Goal: Transaction & Acquisition: Subscribe to service/newsletter

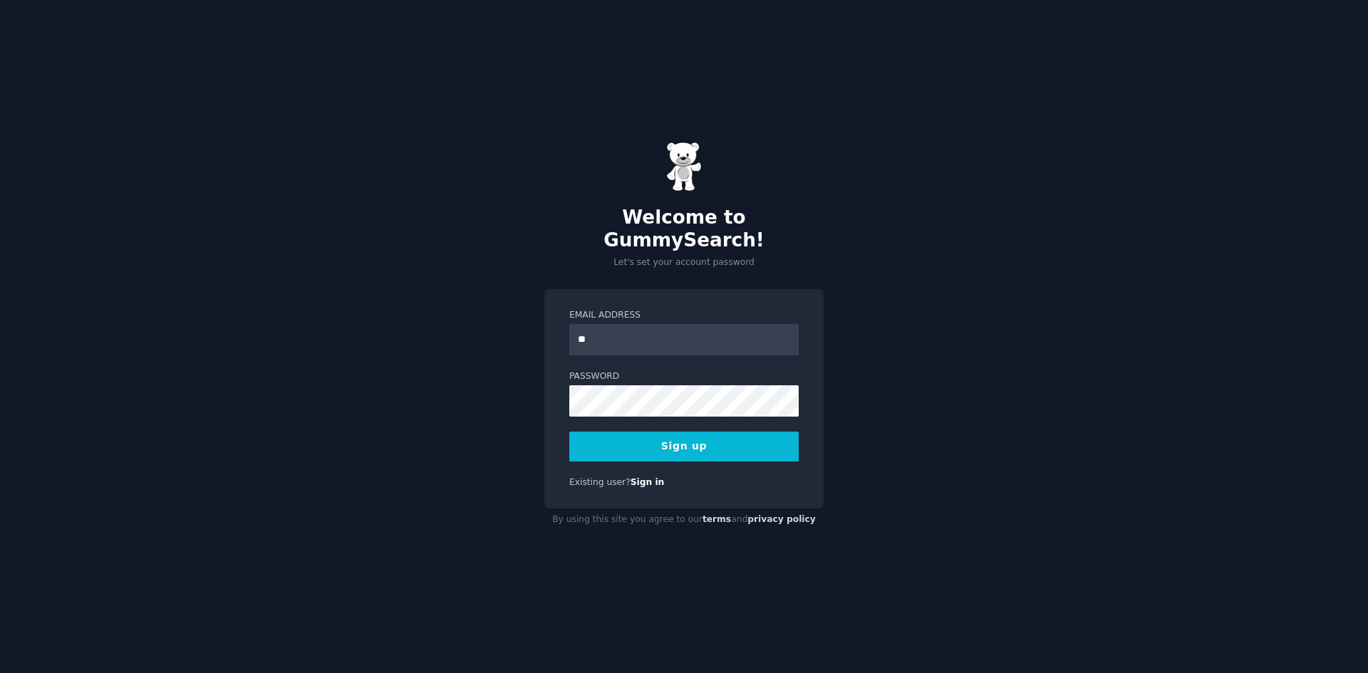
type input "**********"
click at [632, 432] on button "Sign up" at bounding box center [683, 447] width 229 height 30
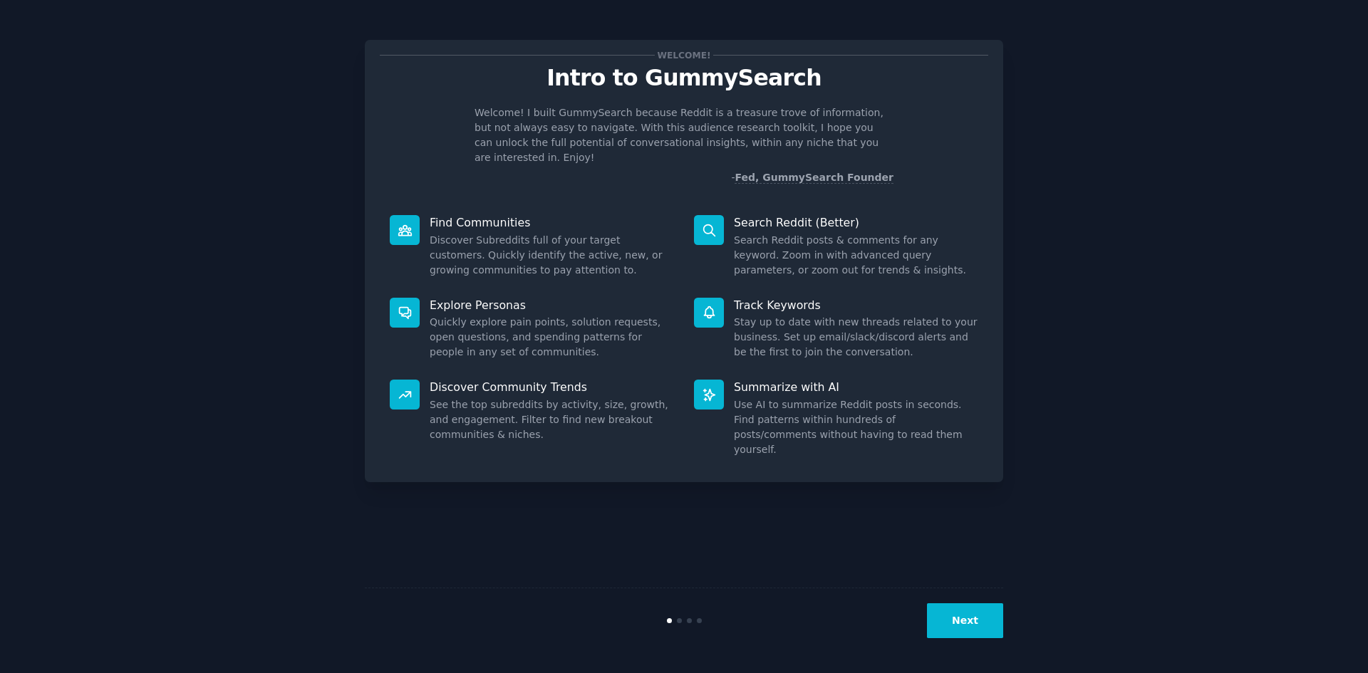
drag, startPoint x: 1008, startPoint y: 631, endPoint x: 991, endPoint y: 629, distance: 17.2
click at [1008, 631] on div "Welcome! Intro to GummySearch Welcome! I built GummySearch because Reddit is a …" at bounding box center [684, 337] width 1328 height 634
click at [978, 629] on button "Next" at bounding box center [965, 621] width 76 height 35
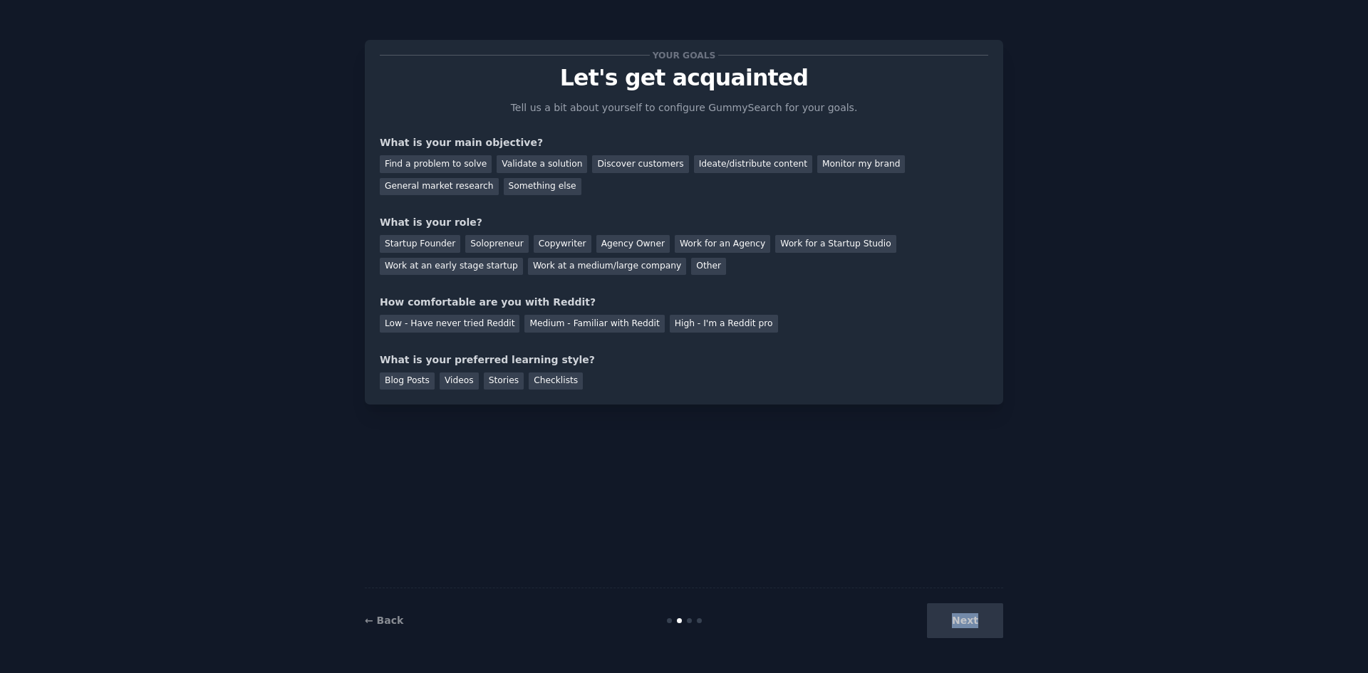
click at [975, 628] on div "Next" at bounding box center [896, 621] width 213 height 35
click at [1027, 567] on div "Your goals Let's get acquainted Tell us a bit about yourself to configure Gummy…" at bounding box center [684, 337] width 1328 height 634
click at [504, 185] on div "Something else" at bounding box center [543, 187] width 78 height 18
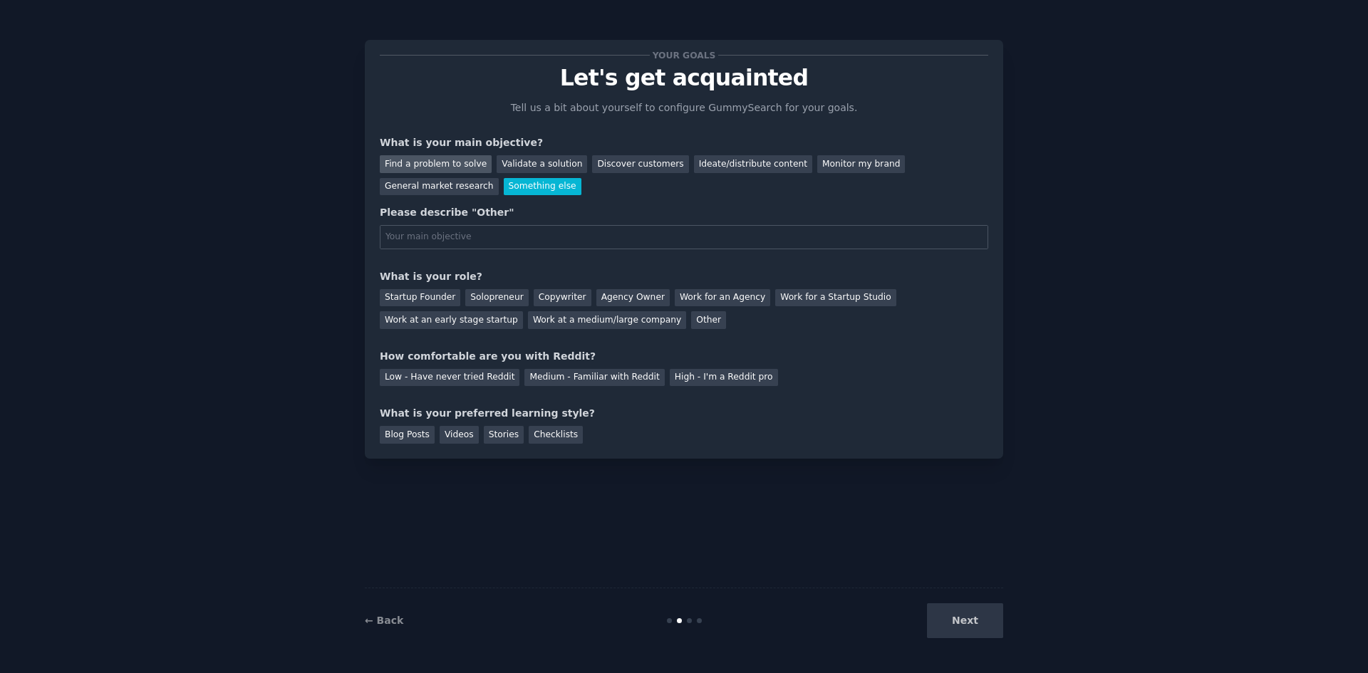
click at [433, 160] on div "Find a problem to solve" at bounding box center [436, 164] width 112 height 18
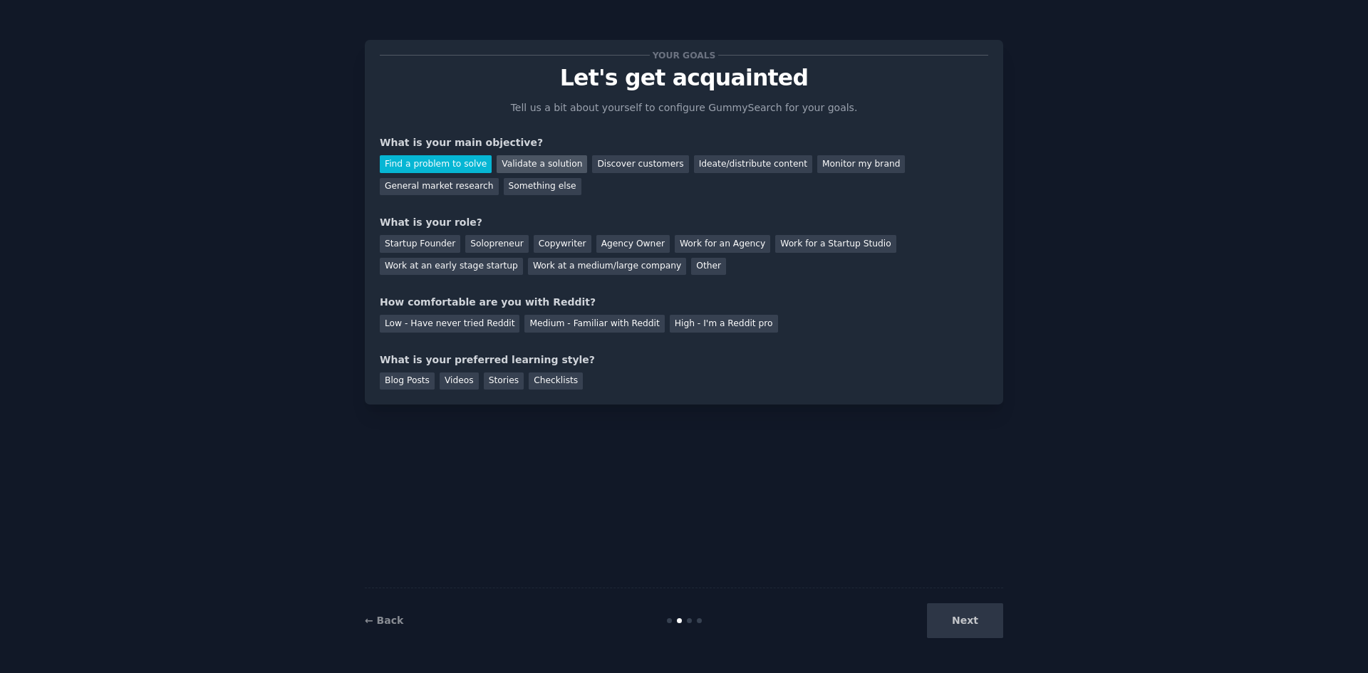
click at [529, 167] on div "Validate a solution" at bounding box center [542, 164] width 91 height 18
click at [596, 167] on div "Discover customers" at bounding box center [640, 164] width 96 height 18
click at [765, 168] on div "Ideate/distribute content" at bounding box center [753, 164] width 118 height 18
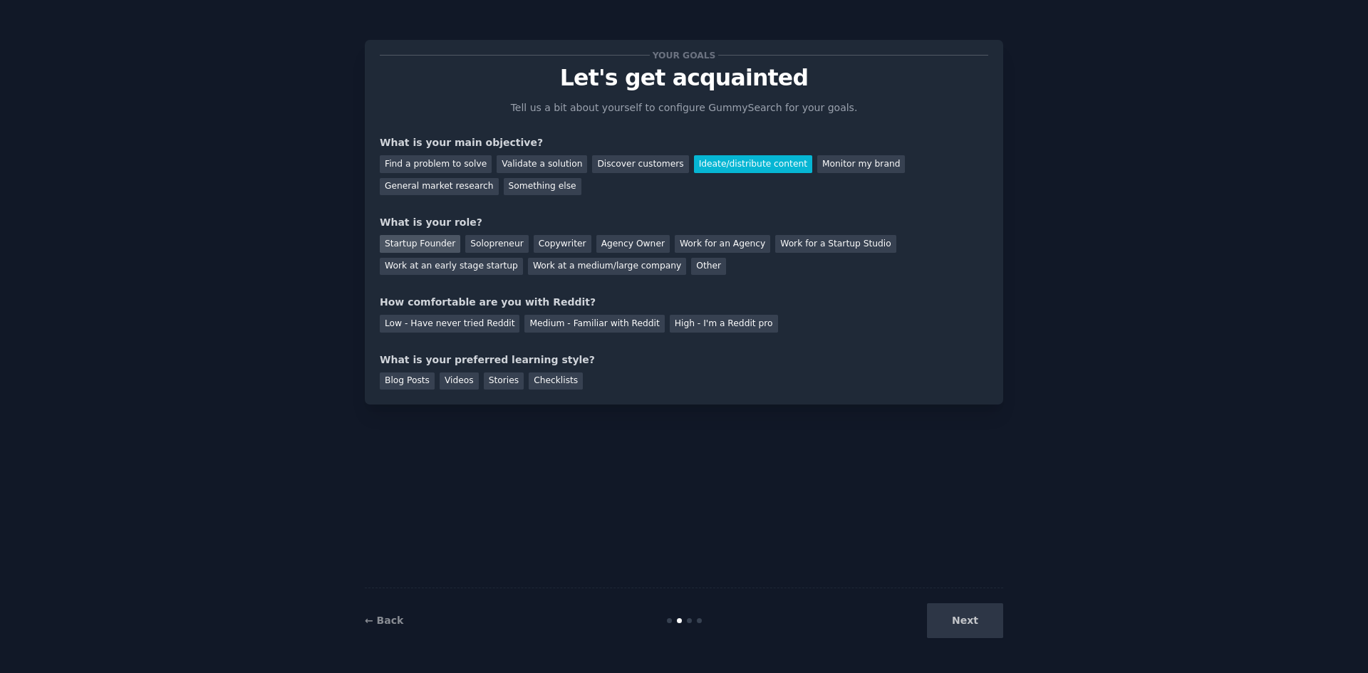
click at [397, 242] on div "Startup Founder" at bounding box center [420, 244] width 81 height 18
click at [533, 324] on div "Medium - Familiar with Reddit" at bounding box center [594, 324] width 140 height 18
click at [420, 384] on div "Blog Posts" at bounding box center [407, 382] width 55 height 18
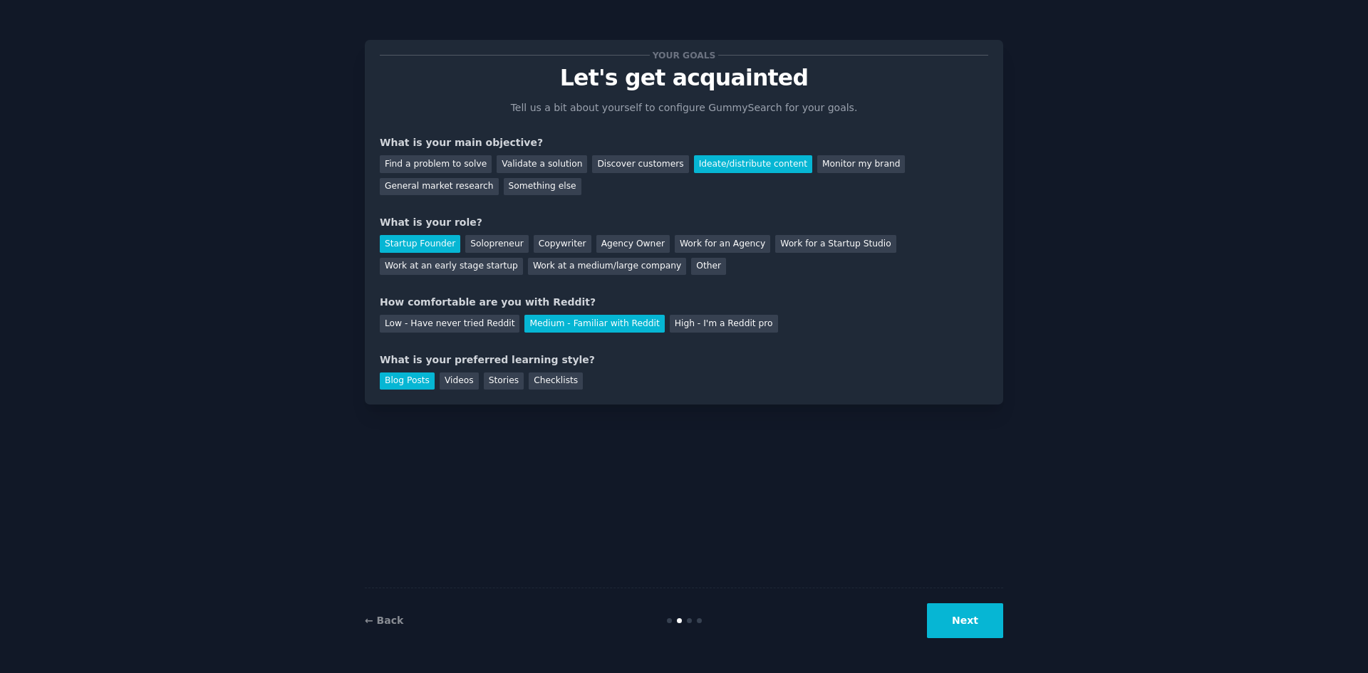
click at [963, 626] on button "Next" at bounding box center [965, 621] width 76 height 35
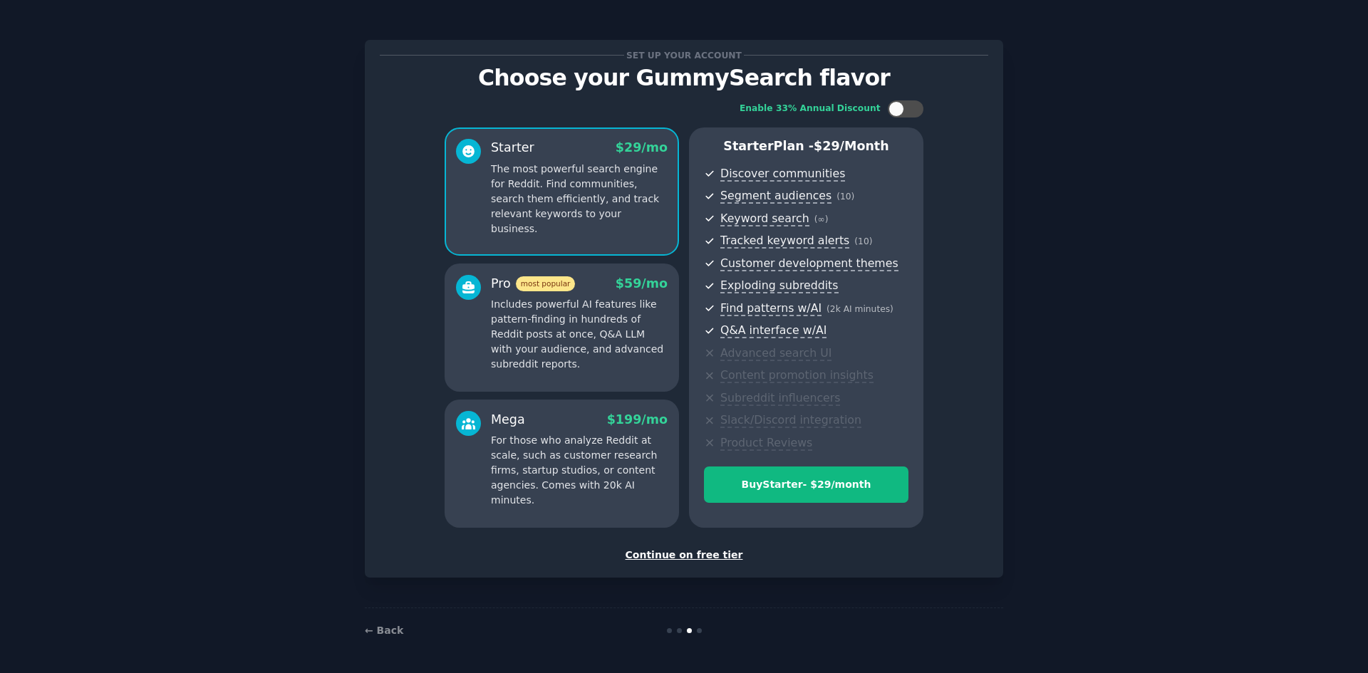
click at [704, 561] on div "Continue on free tier" at bounding box center [684, 555] width 609 height 15
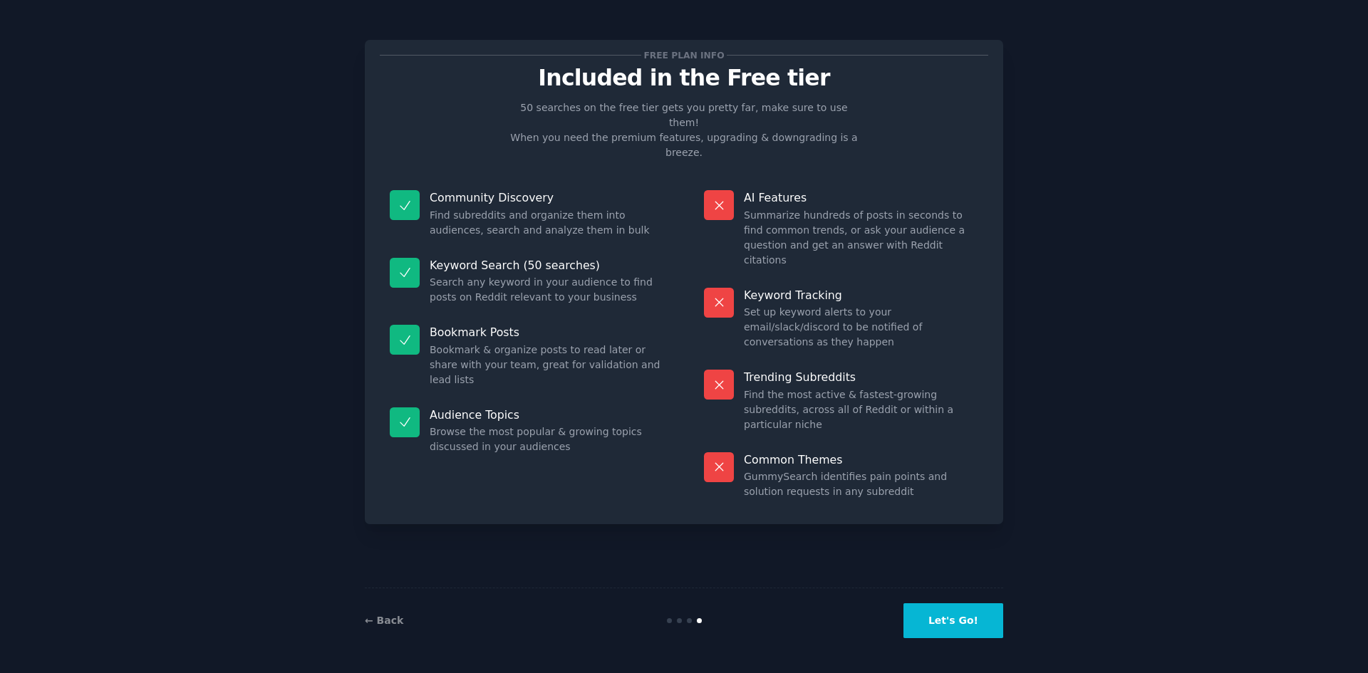
click at [979, 611] on button "Let's Go!" at bounding box center [954, 621] width 100 height 35
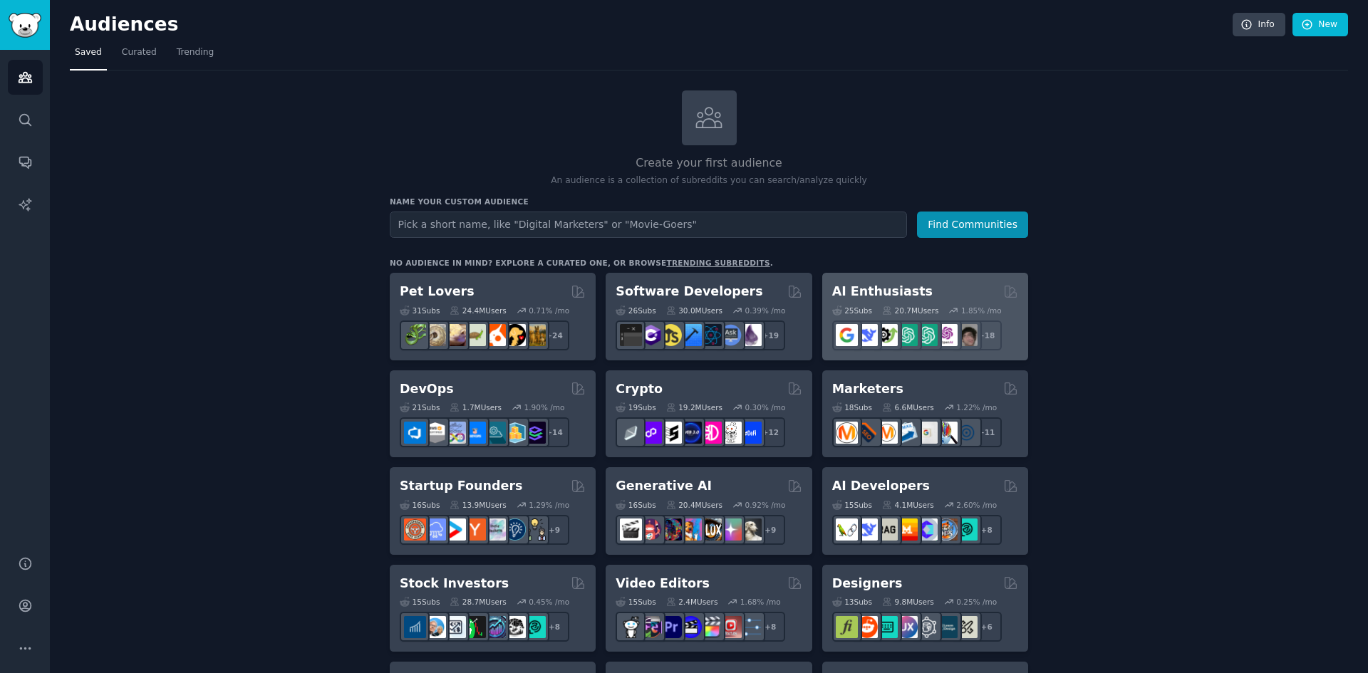
click at [879, 298] on h2 "AI Enthusiasts" at bounding box center [882, 292] width 100 height 18
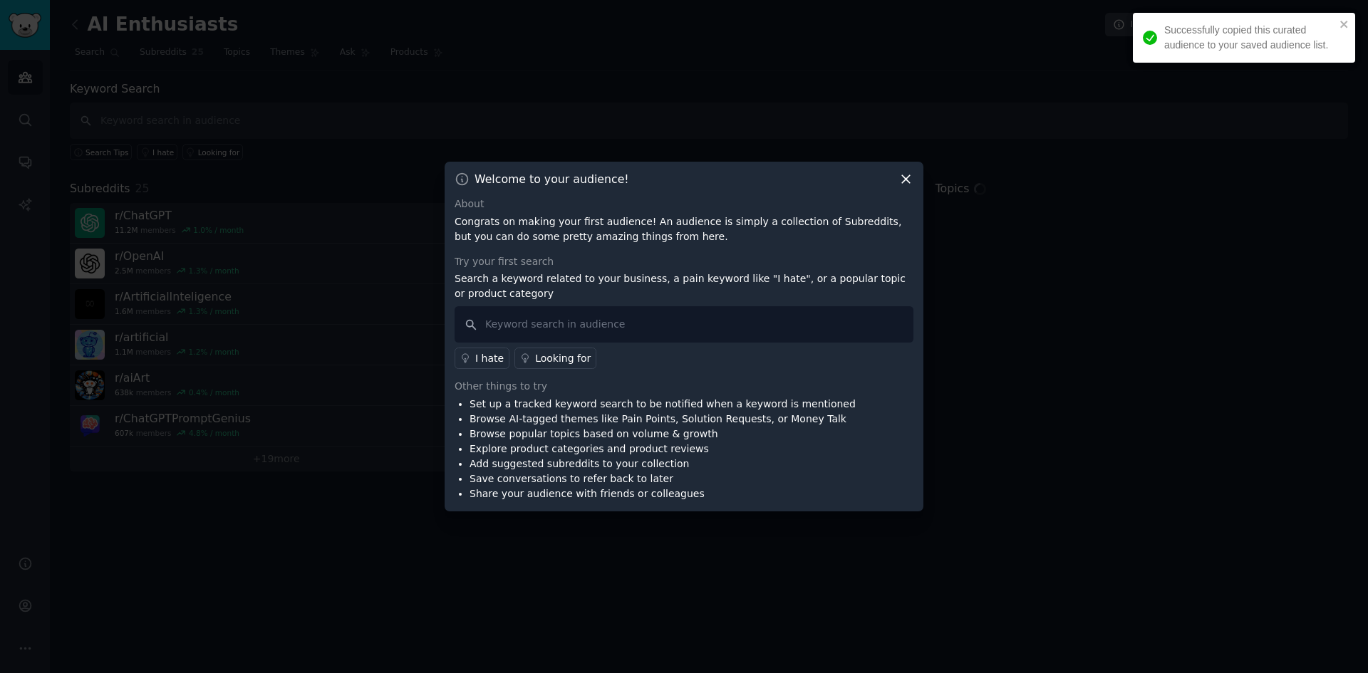
click at [905, 181] on icon at bounding box center [906, 180] width 8 height 8
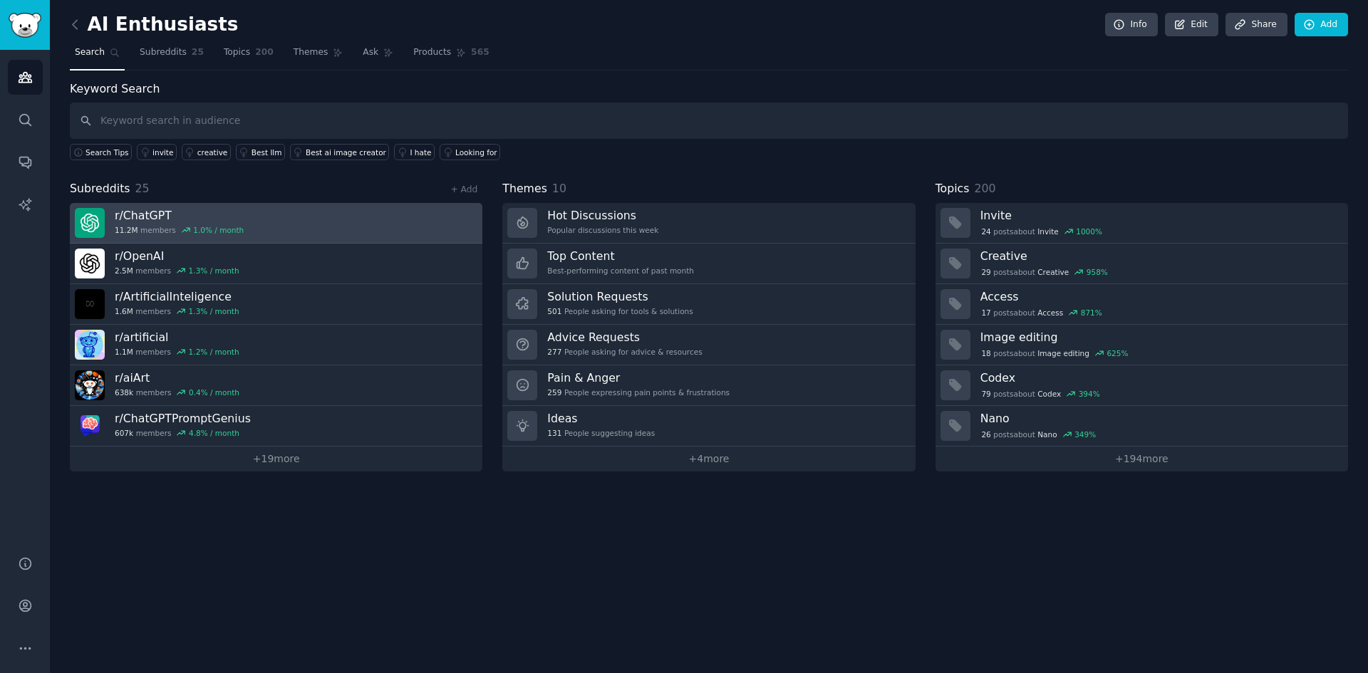
click at [212, 212] on h3 "r/ ChatGPT" at bounding box center [179, 215] width 129 height 15
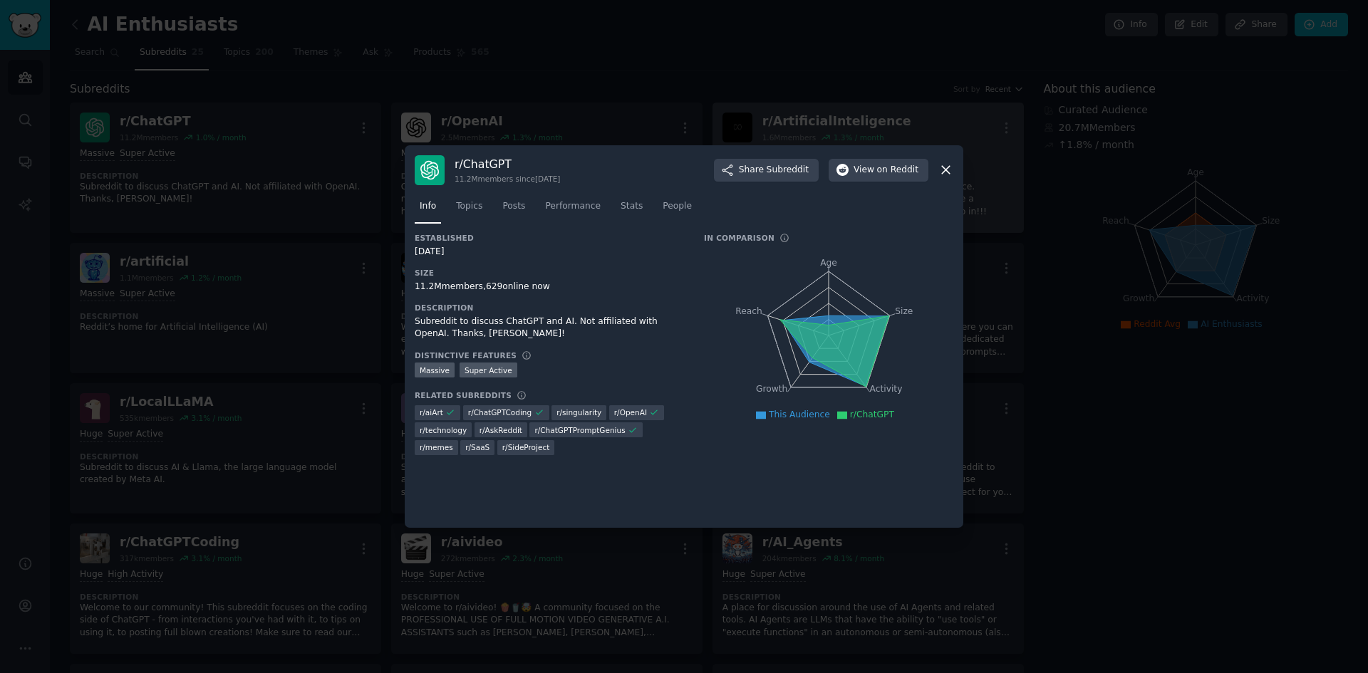
click at [943, 170] on icon at bounding box center [946, 169] width 15 height 15
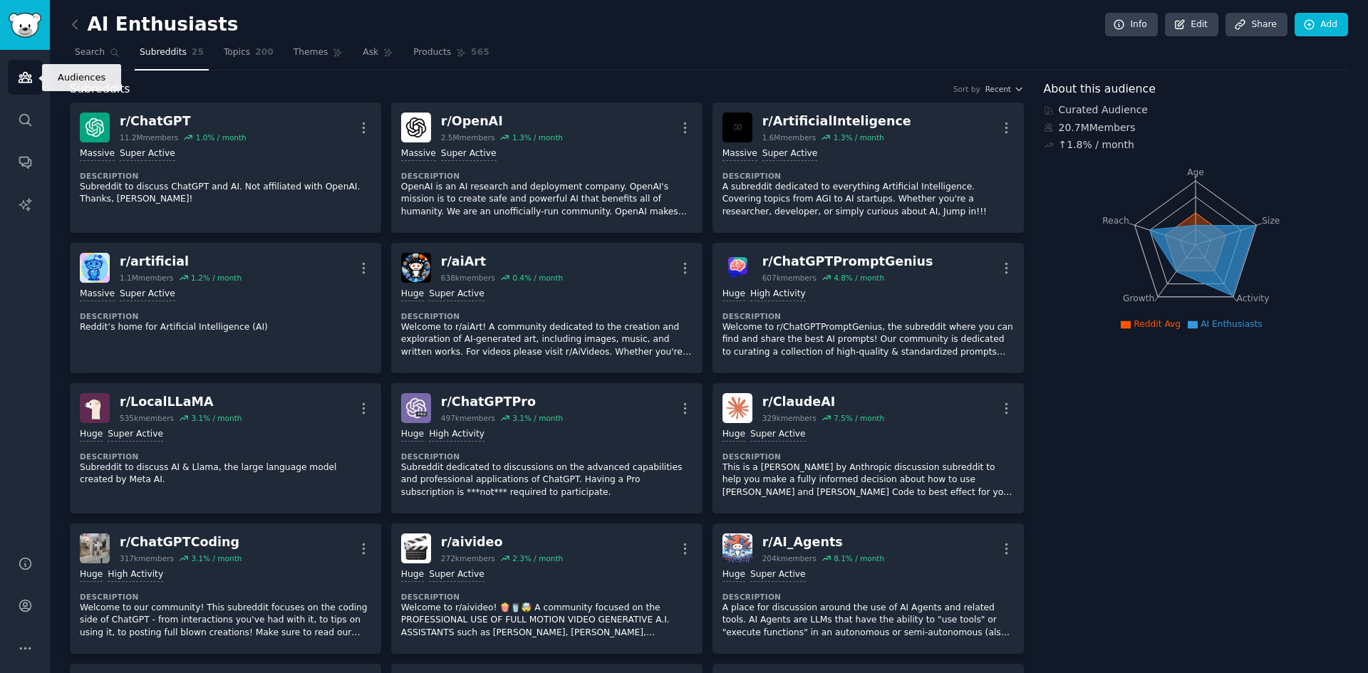
click at [16, 69] on link "Audiences" at bounding box center [25, 77] width 35 height 35
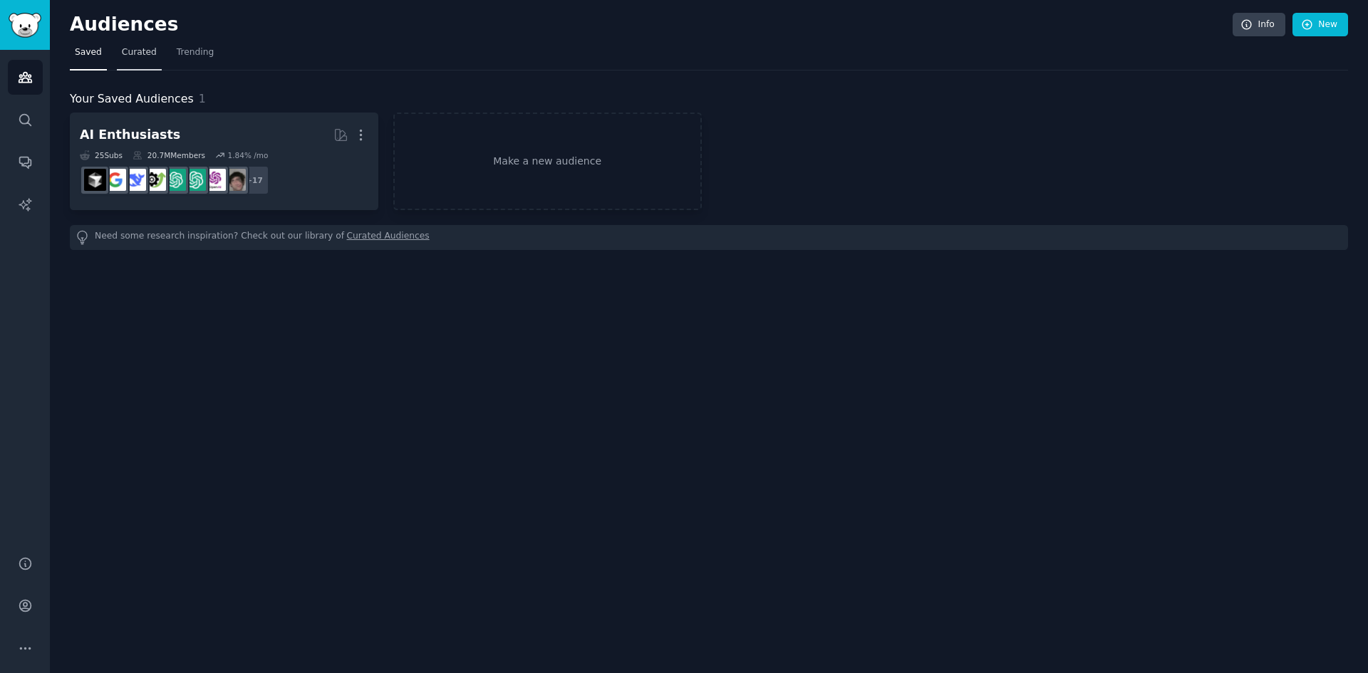
click at [122, 51] on span "Curated" at bounding box center [139, 52] width 35 height 13
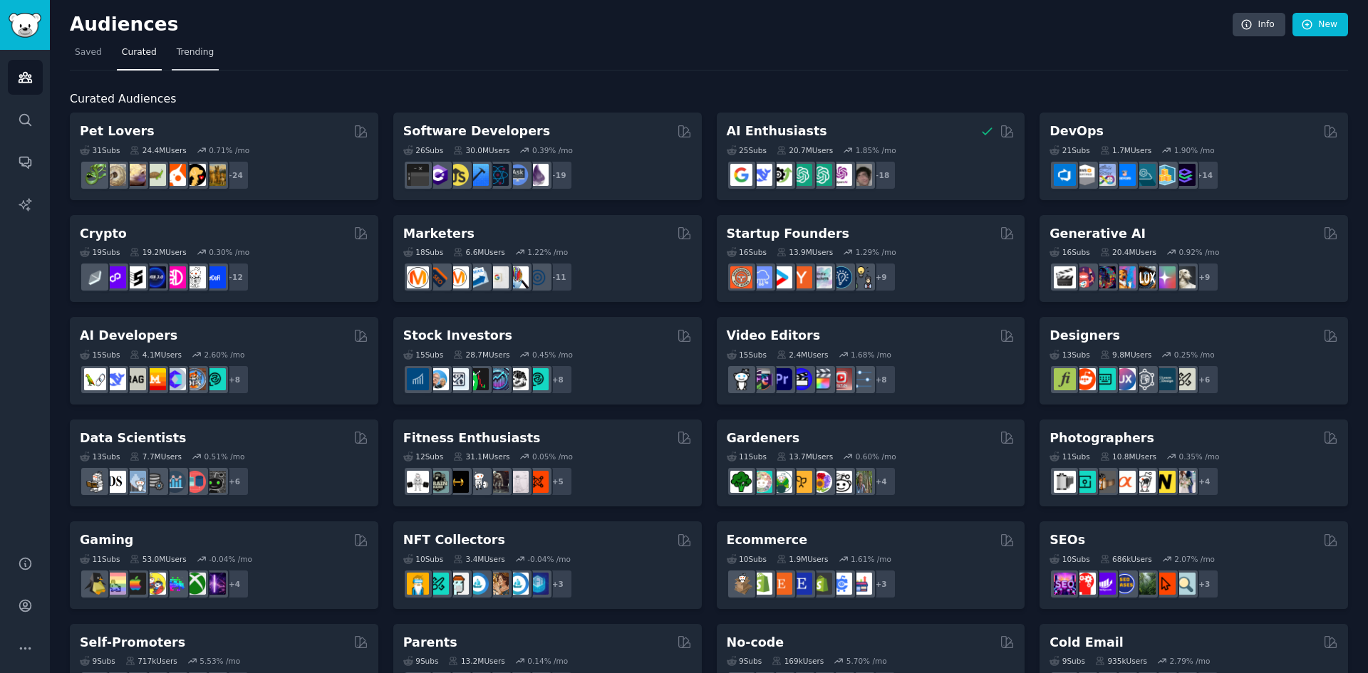
click at [177, 58] on span "Trending" at bounding box center [195, 52] width 37 height 13
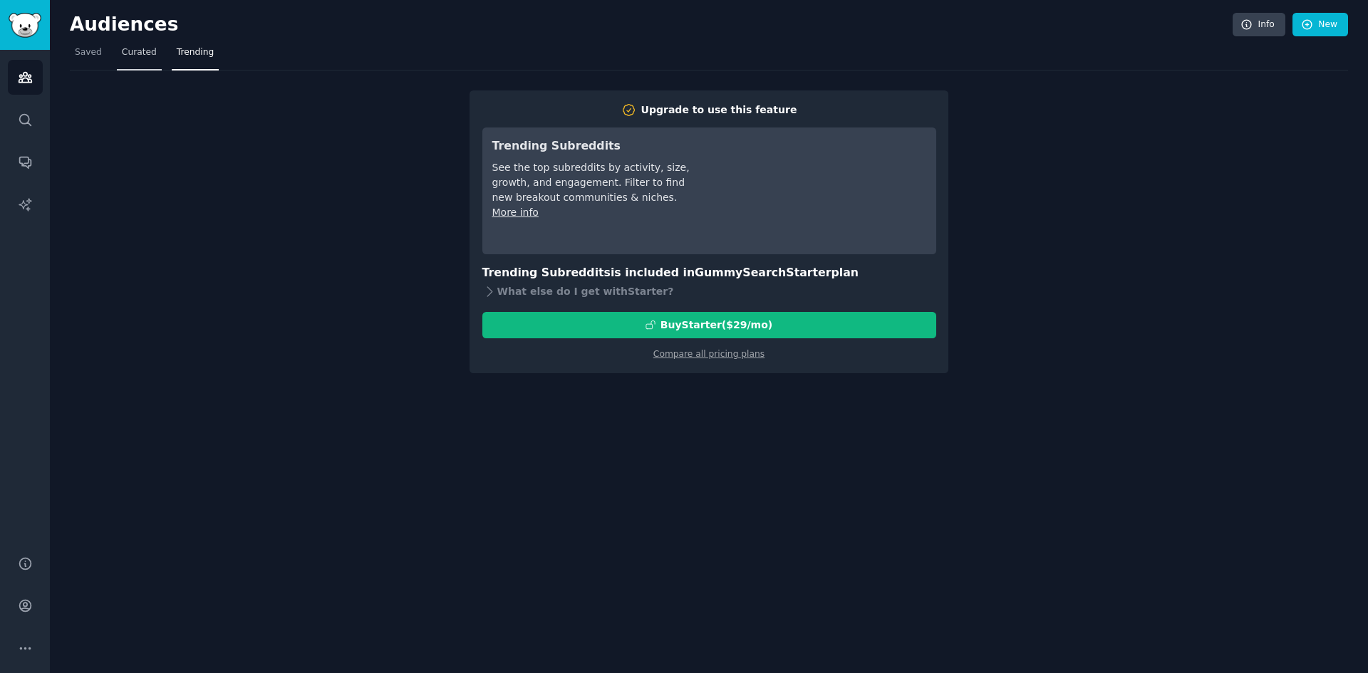
click at [141, 55] on span "Curated" at bounding box center [139, 52] width 35 height 13
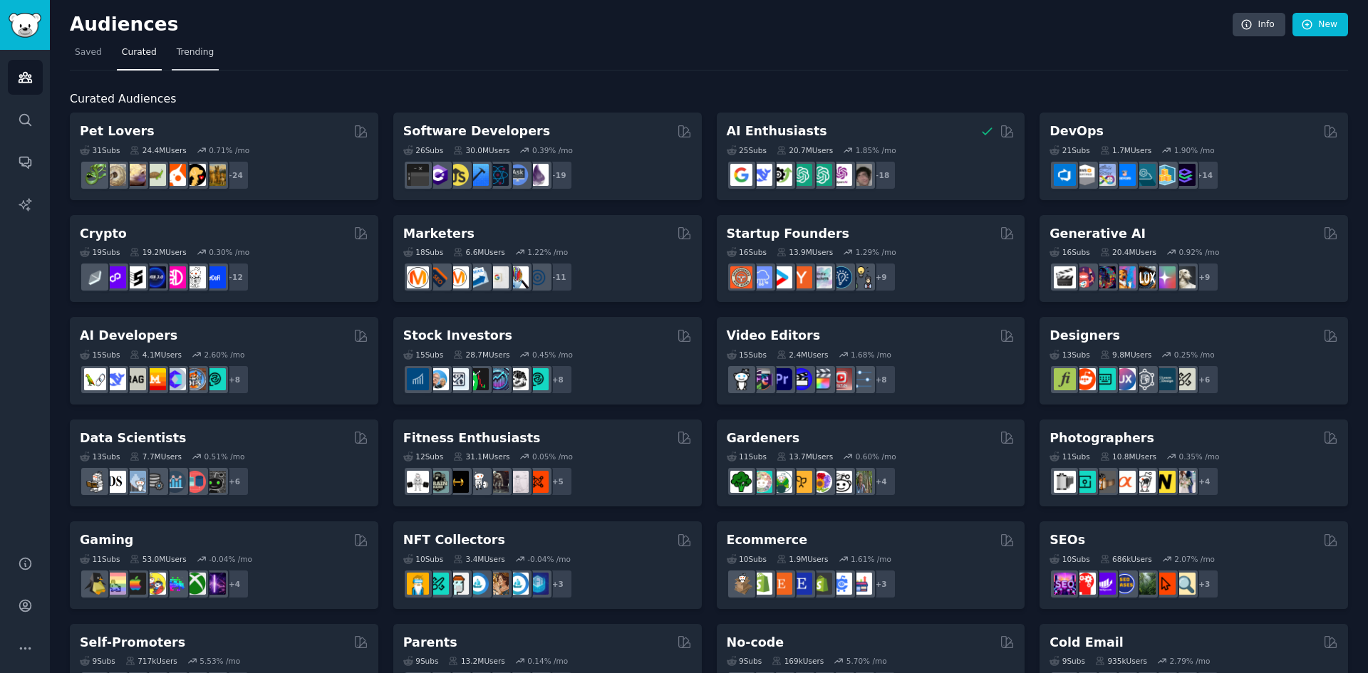
click at [189, 45] on link "Trending" at bounding box center [195, 55] width 47 height 29
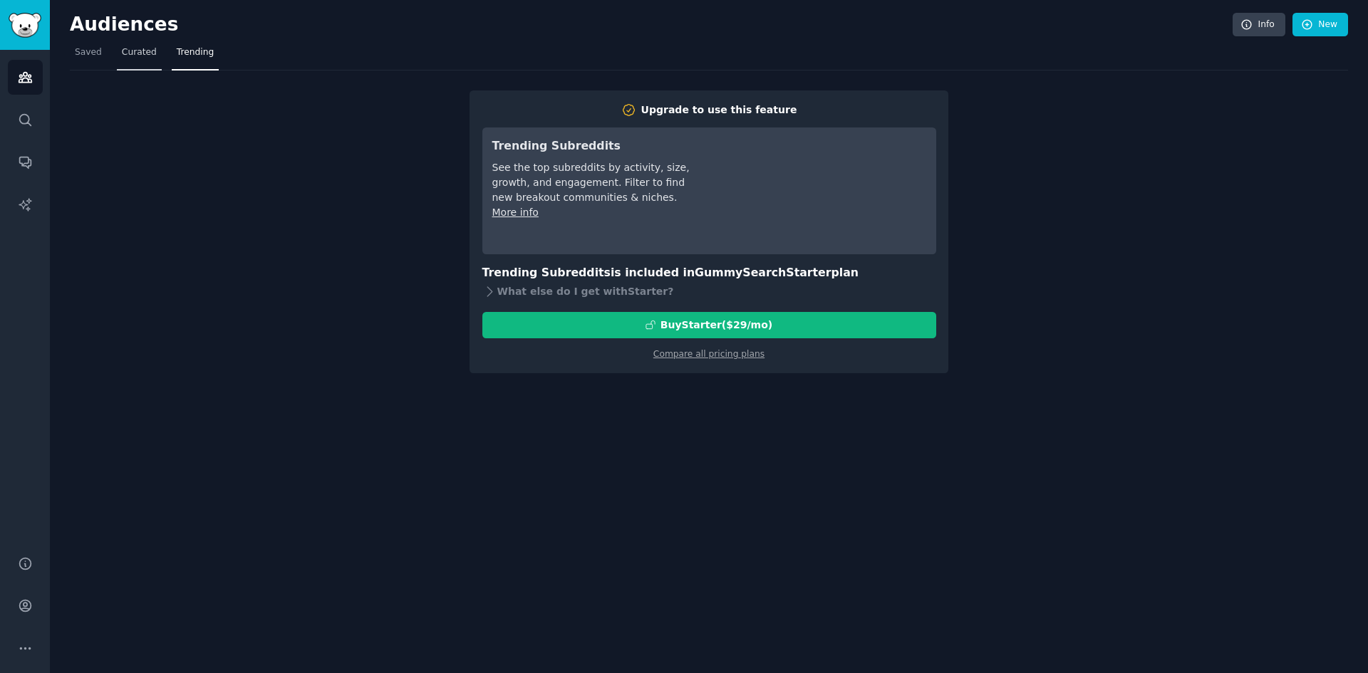
click at [140, 61] on link "Curated" at bounding box center [139, 55] width 45 height 29
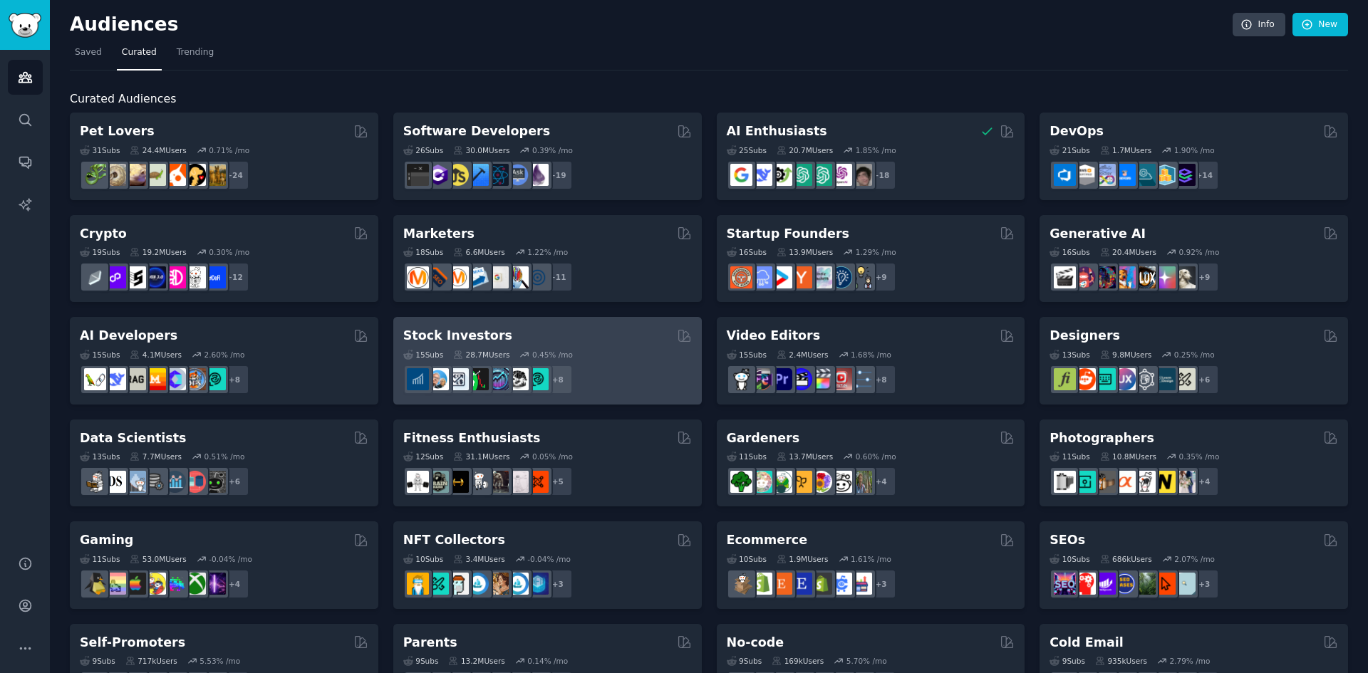
scroll to position [467, 0]
